Goal: Information Seeking & Learning: Check status

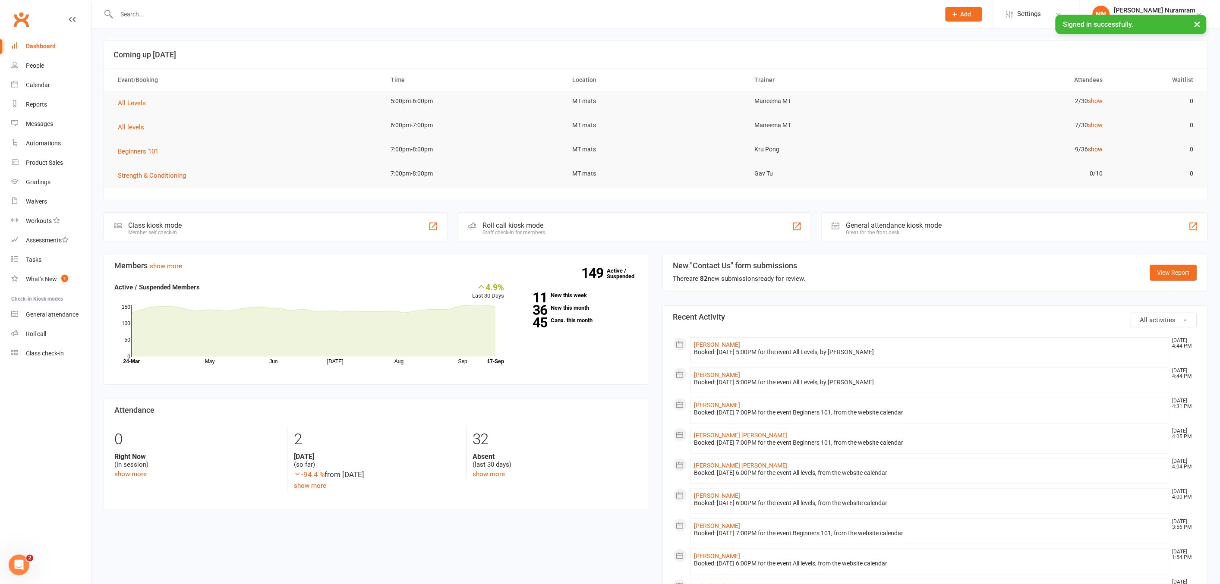
click at [1093, 147] on link "show" at bounding box center [1095, 149] width 15 height 7
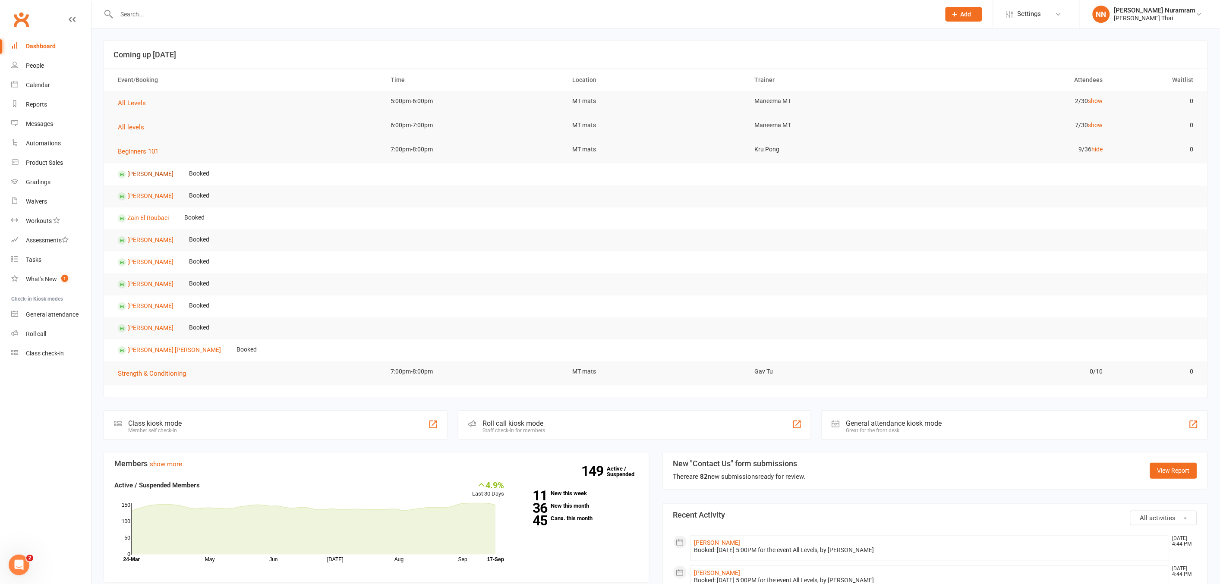
click at [173, 171] on link "[PERSON_NAME]" at bounding box center [150, 174] width 46 height 7
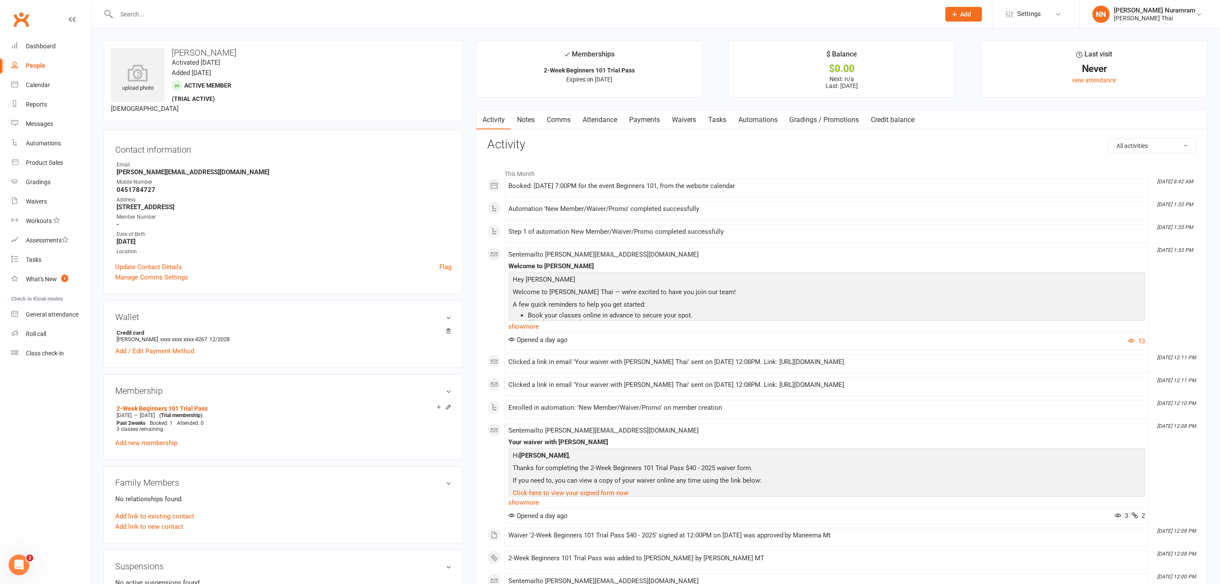
click at [649, 115] on link "Payments" at bounding box center [644, 120] width 43 height 20
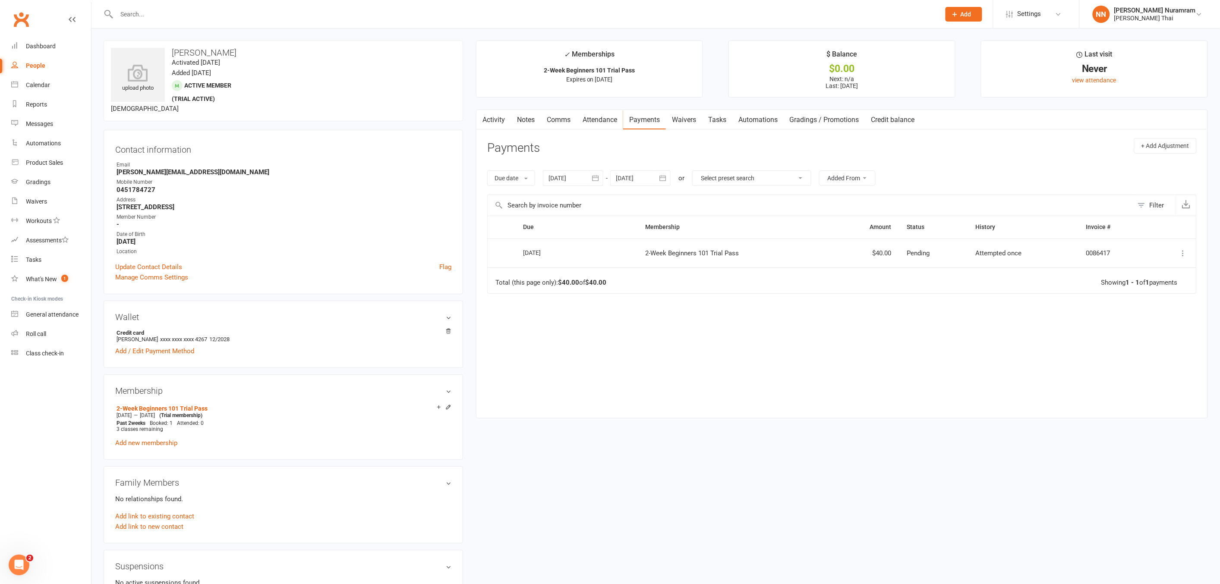
click at [1188, 255] on button at bounding box center [1183, 253] width 10 height 10
click at [774, 335] on div "Due Contact Membership Amount Status History Invoice # Select this [DATE] [PERS…" at bounding box center [841, 310] width 709 height 189
click at [41, 89] on link "Calendar" at bounding box center [51, 85] width 80 height 19
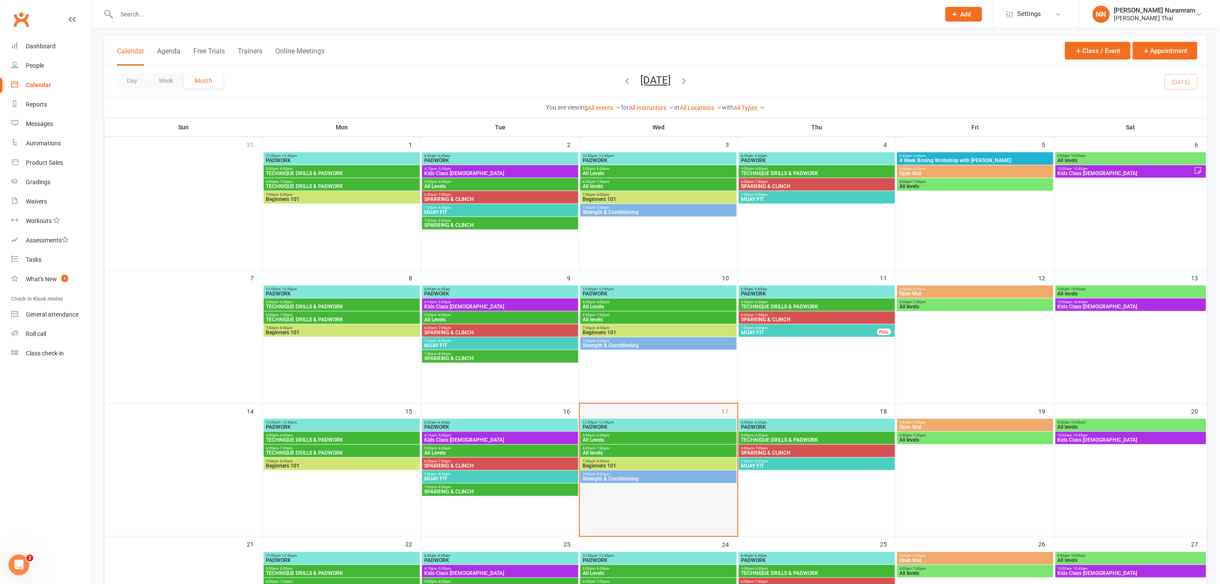
scroll to position [48, 0]
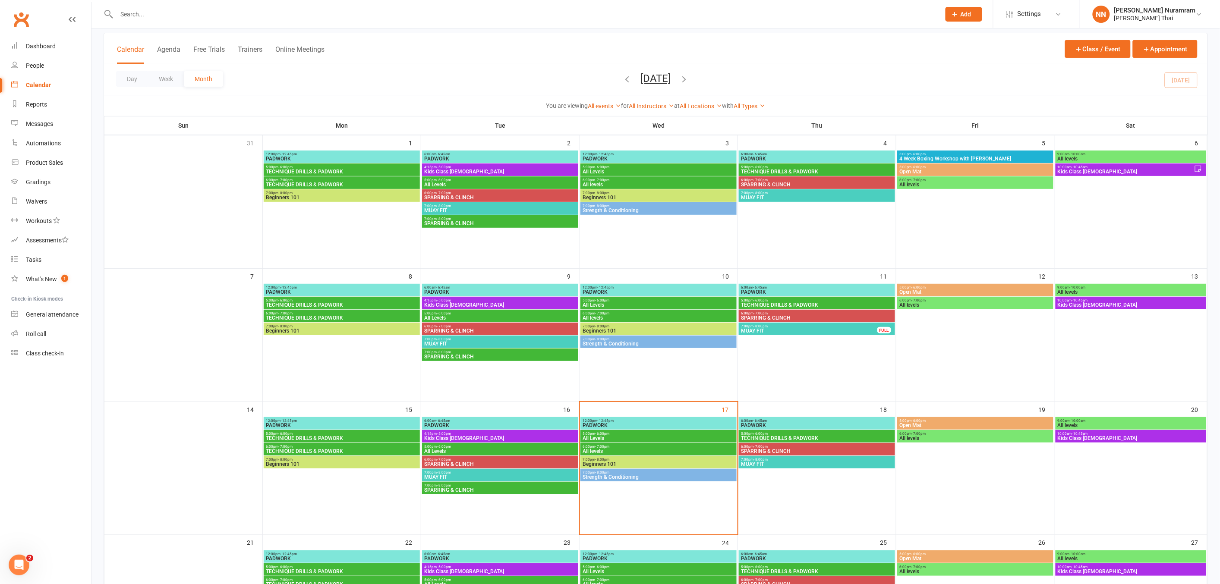
click at [592, 434] on span "5:00pm - 6:00pm" at bounding box center [658, 434] width 153 height 4
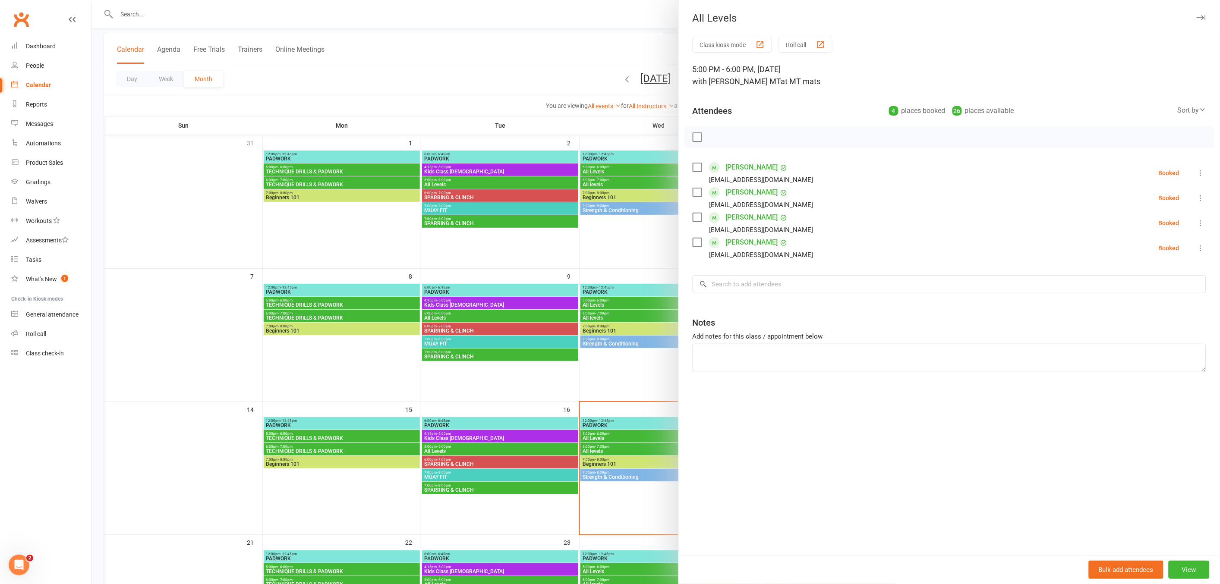
click at [624, 247] on div at bounding box center [655, 292] width 1128 height 584
